Goal: Task Accomplishment & Management: Use online tool/utility

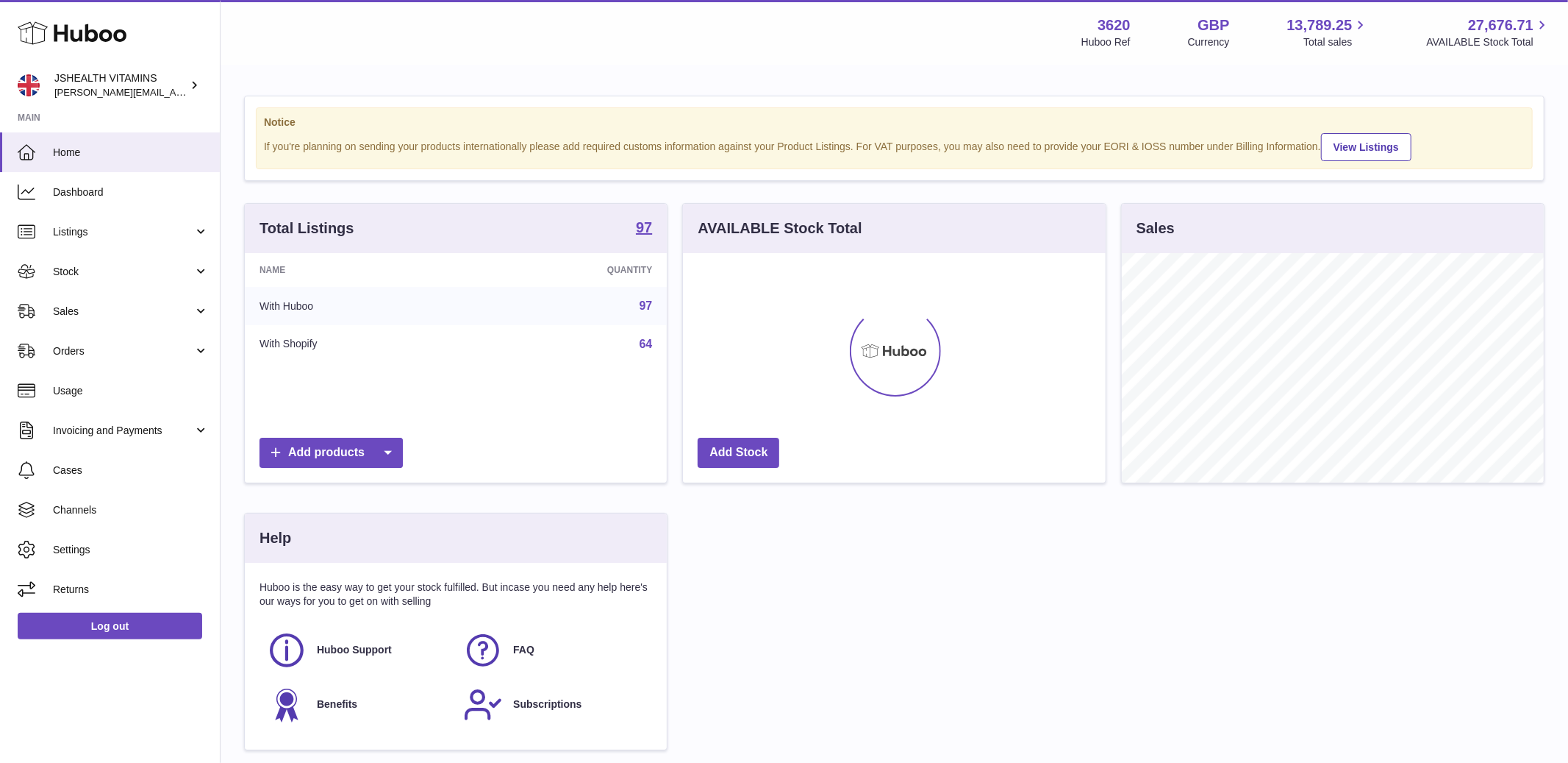
scroll to position [229, 422]
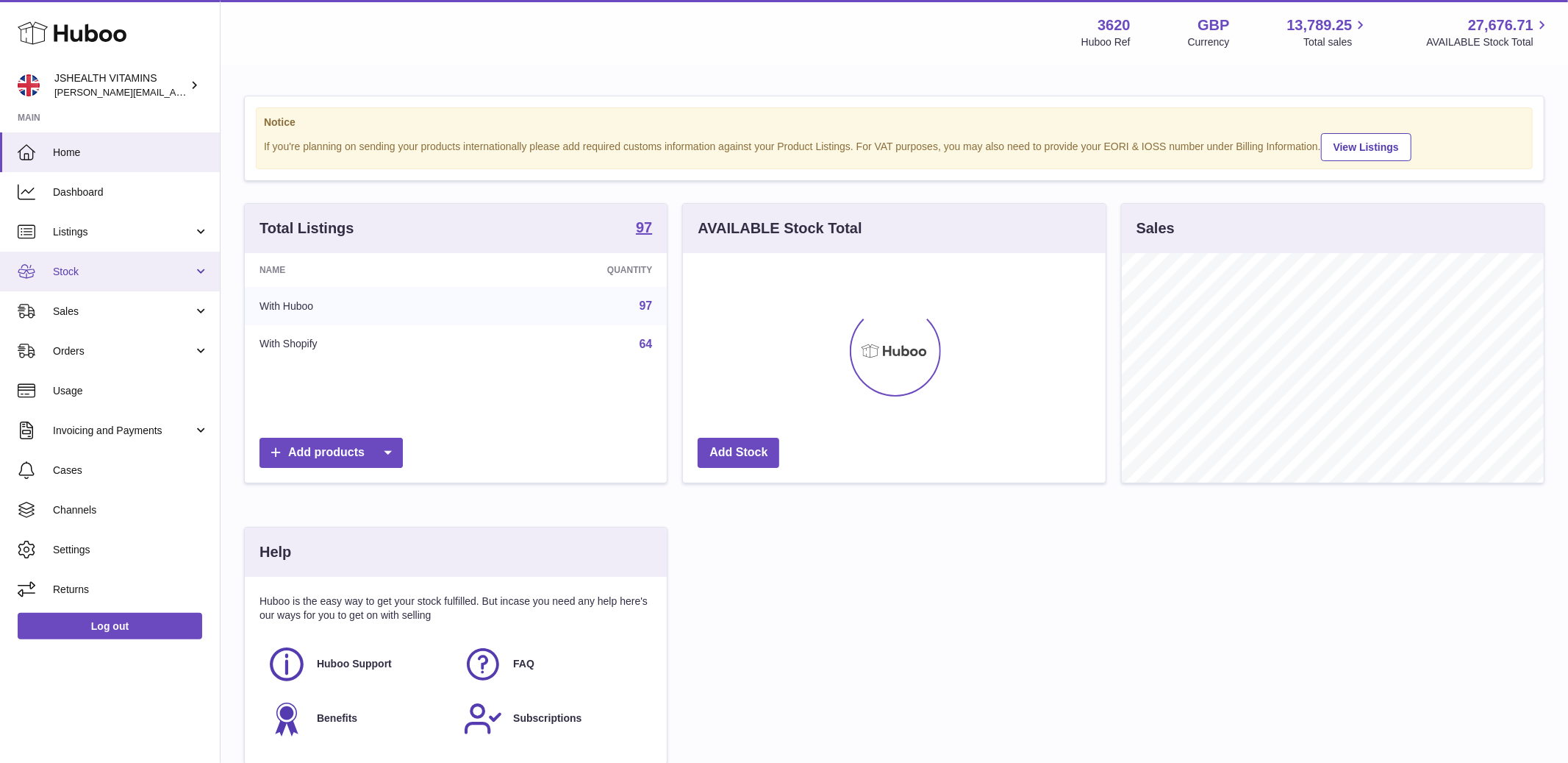
click at [82, 273] on span "Stock" at bounding box center [122, 272] width 140 height 14
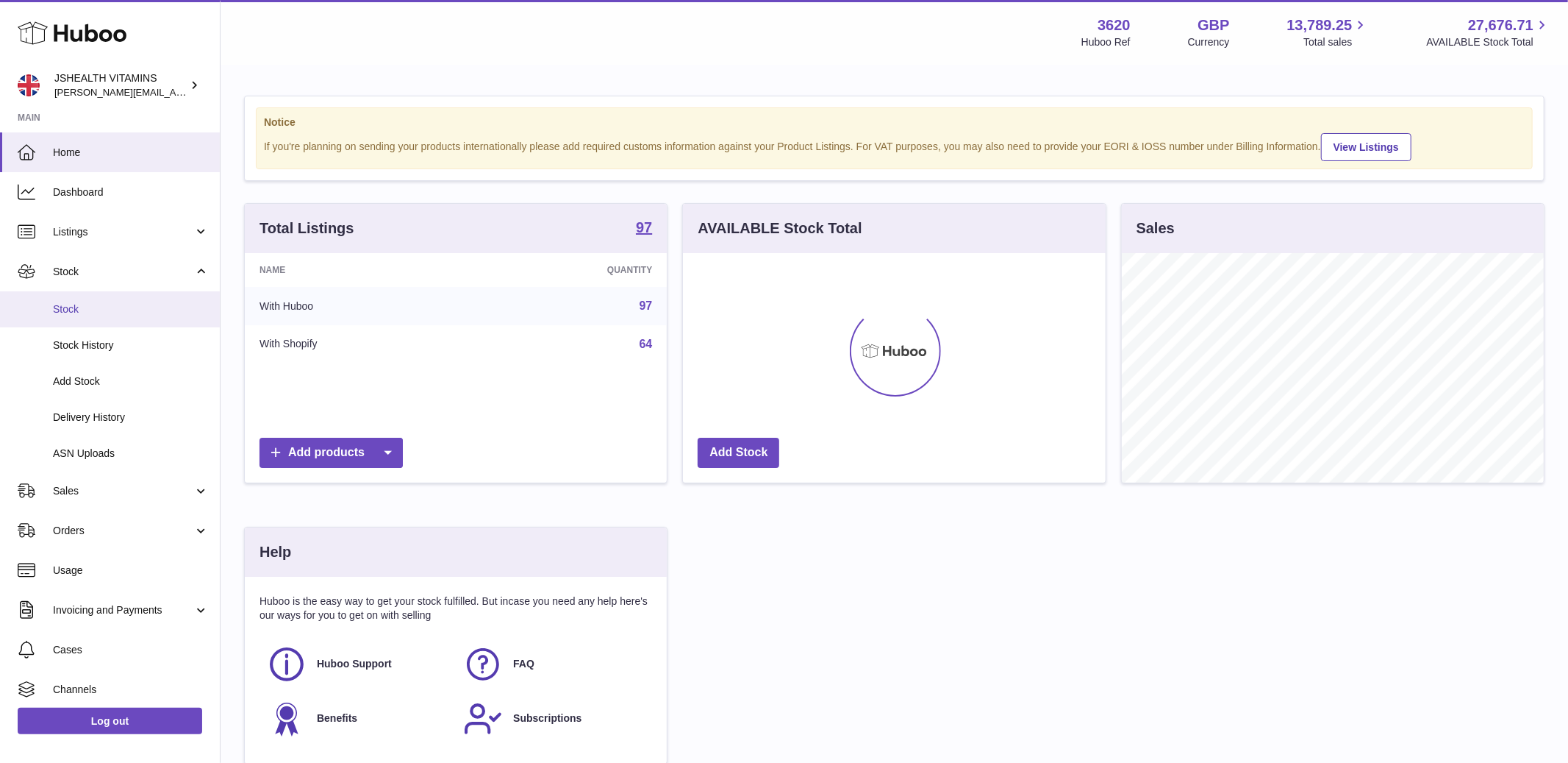
click at [86, 308] on span "Stock" at bounding box center [130, 309] width 156 height 14
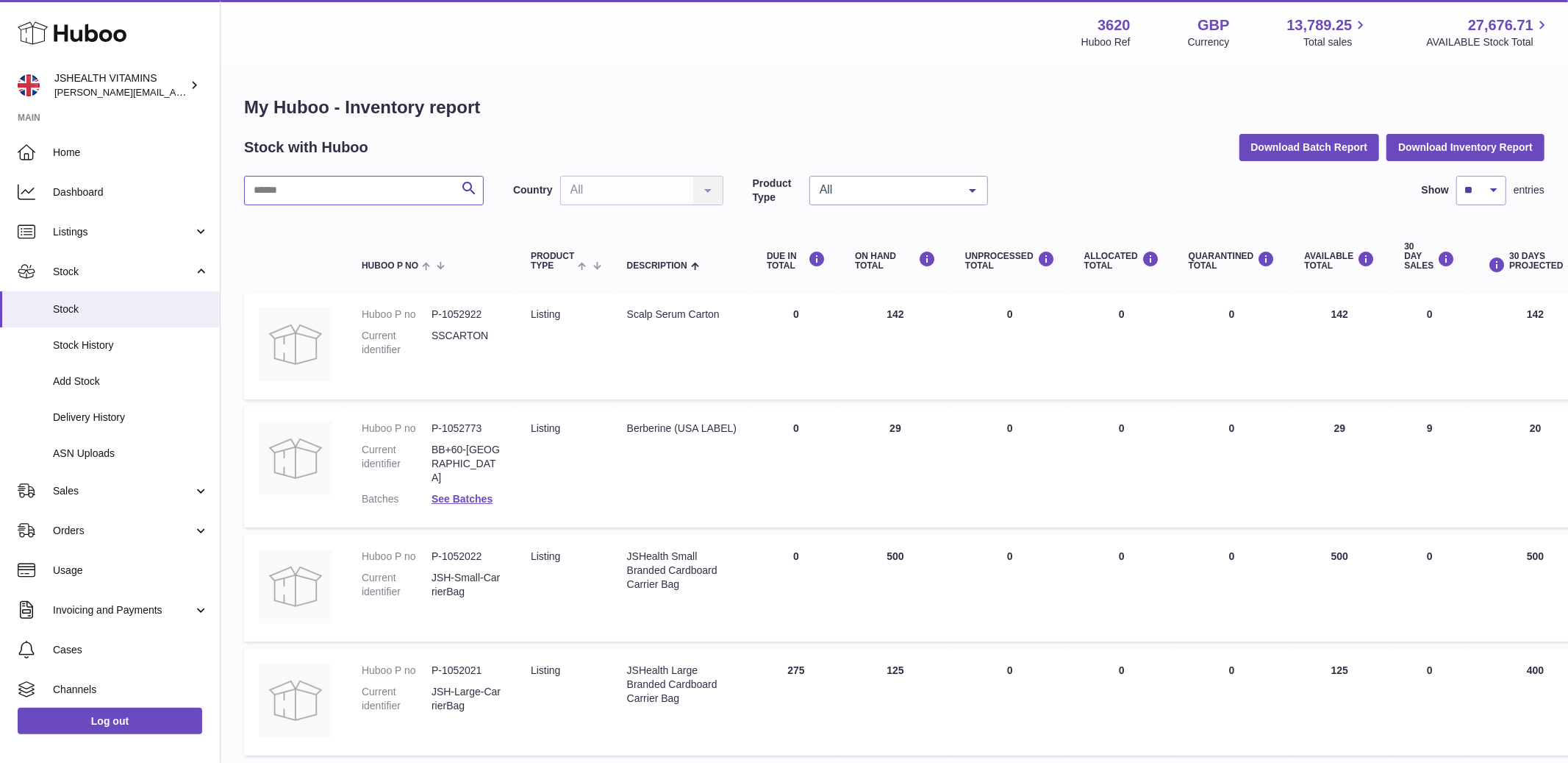
click at [298, 184] on input "text" at bounding box center [363, 190] width 239 height 29
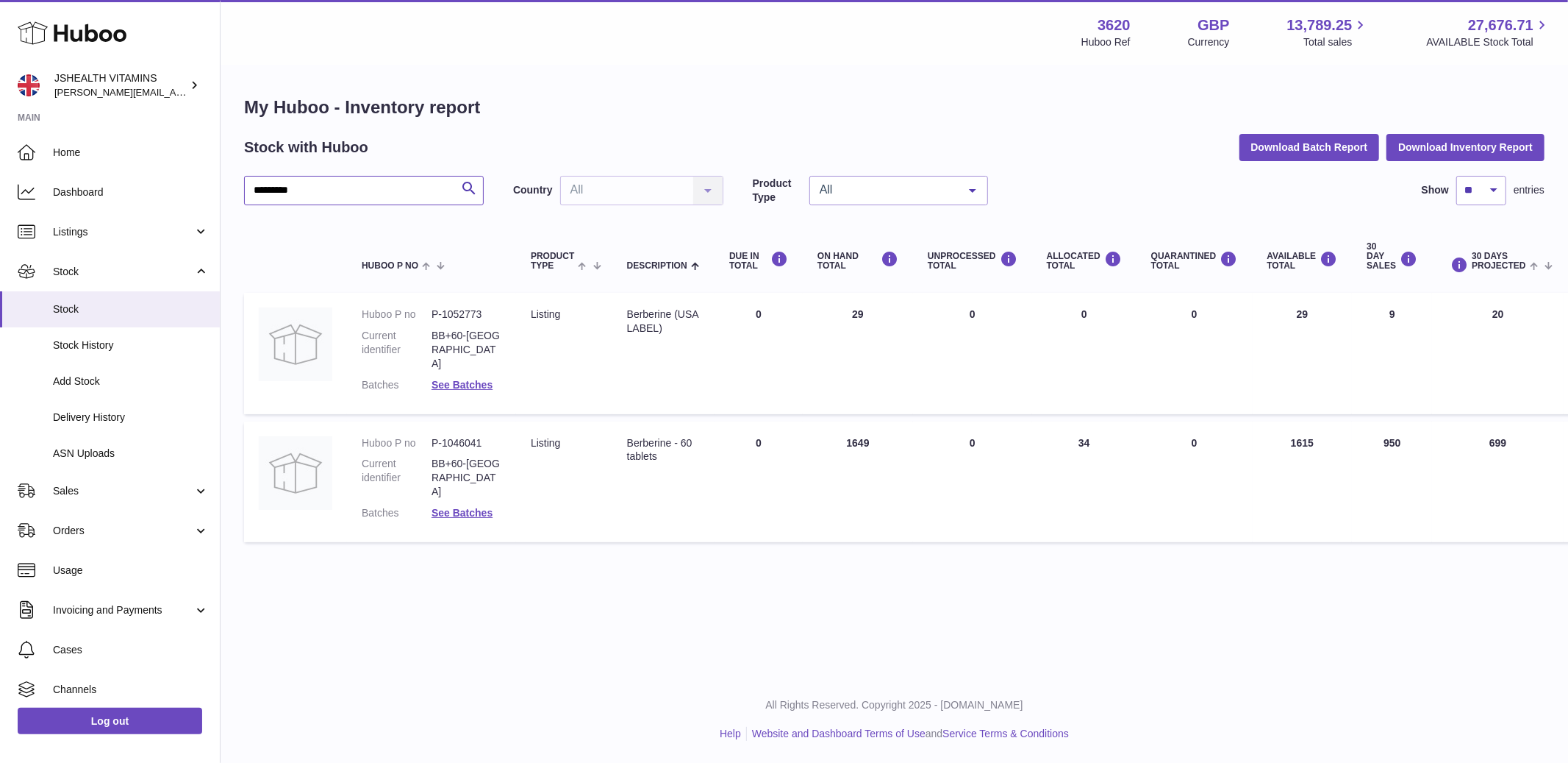
type input "*********"
drag, startPoint x: 1293, startPoint y: 429, endPoint x: 1319, endPoint y: 429, distance: 26.0
click at [1319, 429] on td "AVAILABLE Total 1615" at bounding box center [1303, 482] width 100 height 121
